Goal: Obtain resource: Download file/media

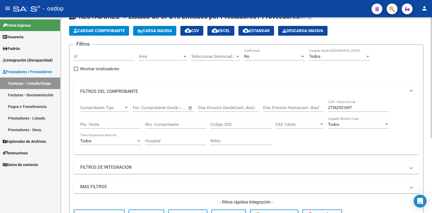
scroll to position [14, 0]
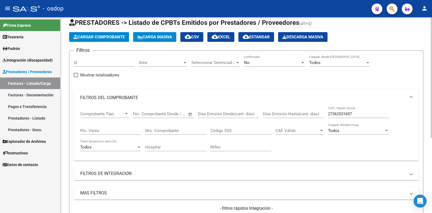
click at [336, 114] on input "27362531697" at bounding box center [358, 114] width 61 height 5
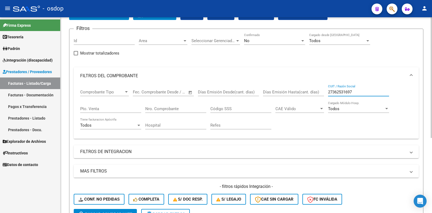
scroll to position [68, 0]
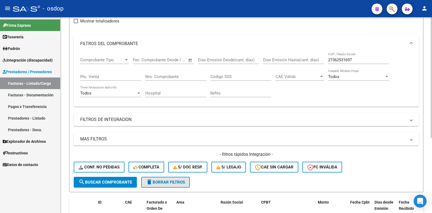
click at [174, 182] on span "delete Borrar Filtros" at bounding box center [165, 182] width 39 height 5
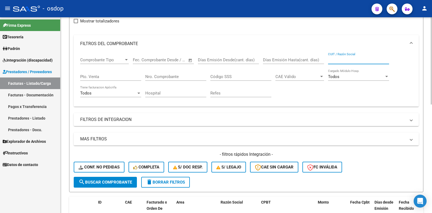
paste input "27297403589"
type input "27297403589"
click at [116, 184] on span "search Buscar Comprobante" at bounding box center [106, 182] width 54 height 5
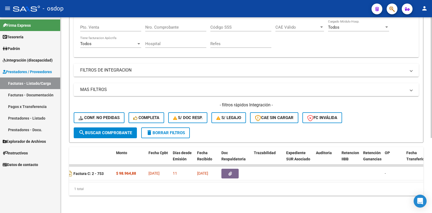
scroll to position [0, 201]
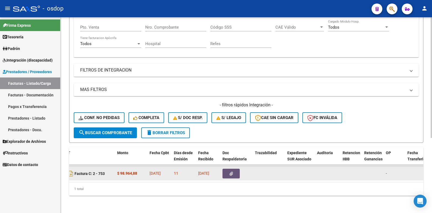
click at [228, 170] on button "button" at bounding box center [231, 174] width 17 height 10
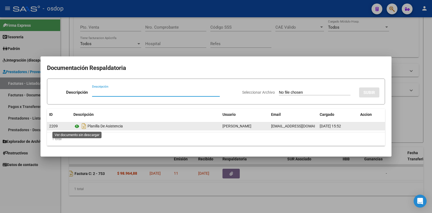
click at [76, 127] on icon at bounding box center [77, 126] width 7 height 6
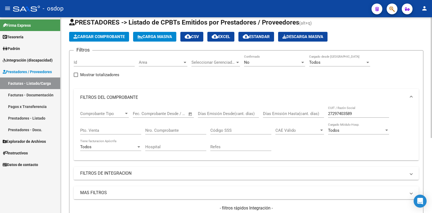
scroll to position [14, 0]
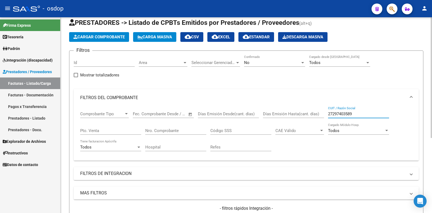
click at [347, 114] on input "27297403589" at bounding box center [358, 114] width 61 height 5
drag, startPoint x: 345, startPoint y: 115, endPoint x: 161, endPoint y: 159, distance: 189.2
click at [161, 159] on div "Comprobante Tipo Comprobante Tipo Start date – End date Fec. Comprobante Desde …" at bounding box center [246, 134] width 345 height 54
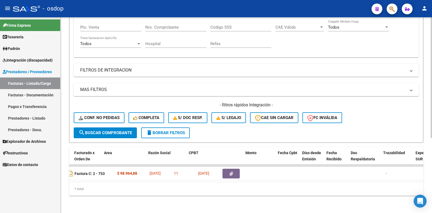
scroll to position [0, 0]
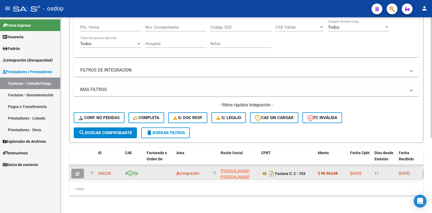
drag, startPoint x: 109, startPoint y: 169, endPoint x: 98, endPoint y: 172, distance: 12.1
click at [98, 172] on datatable-body-cell "240220" at bounding box center [109, 173] width 27 height 13
copy span "240220"
